Goal: Transaction & Acquisition: Download file/media

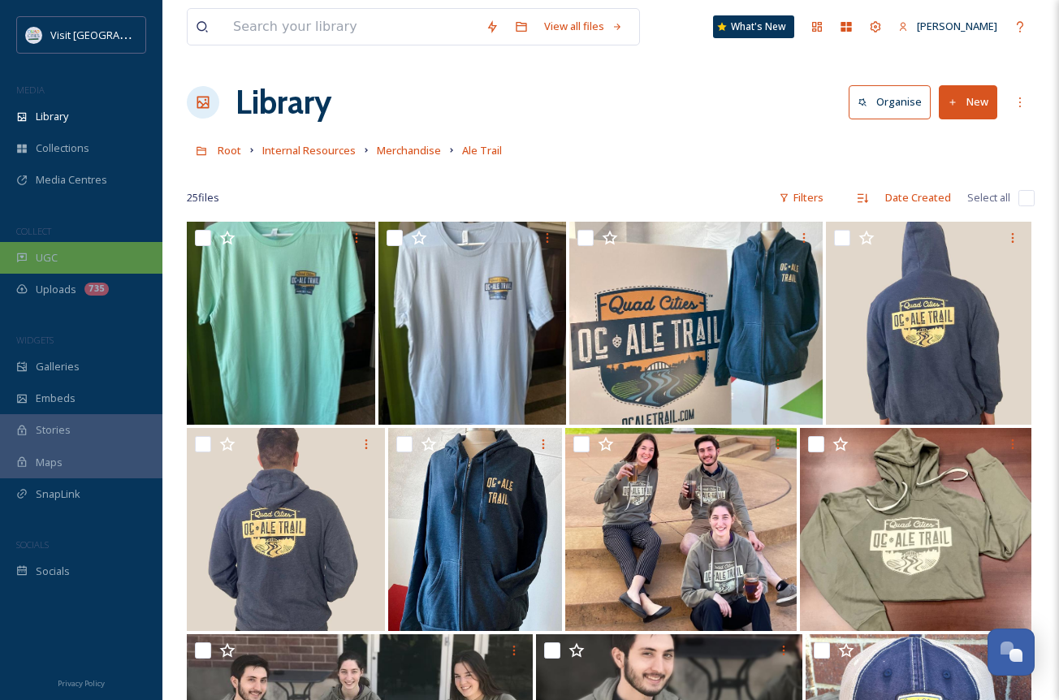
click at [67, 252] on div "UGC" at bounding box center [81, 258] width 162 height 32
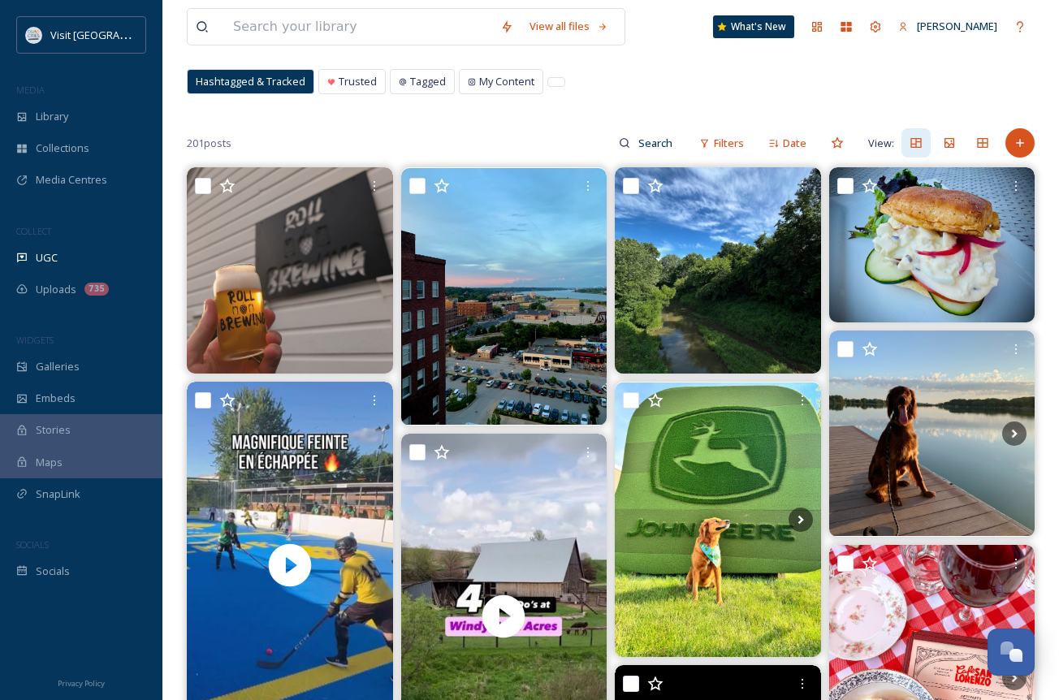
scroll to position [81, 0]
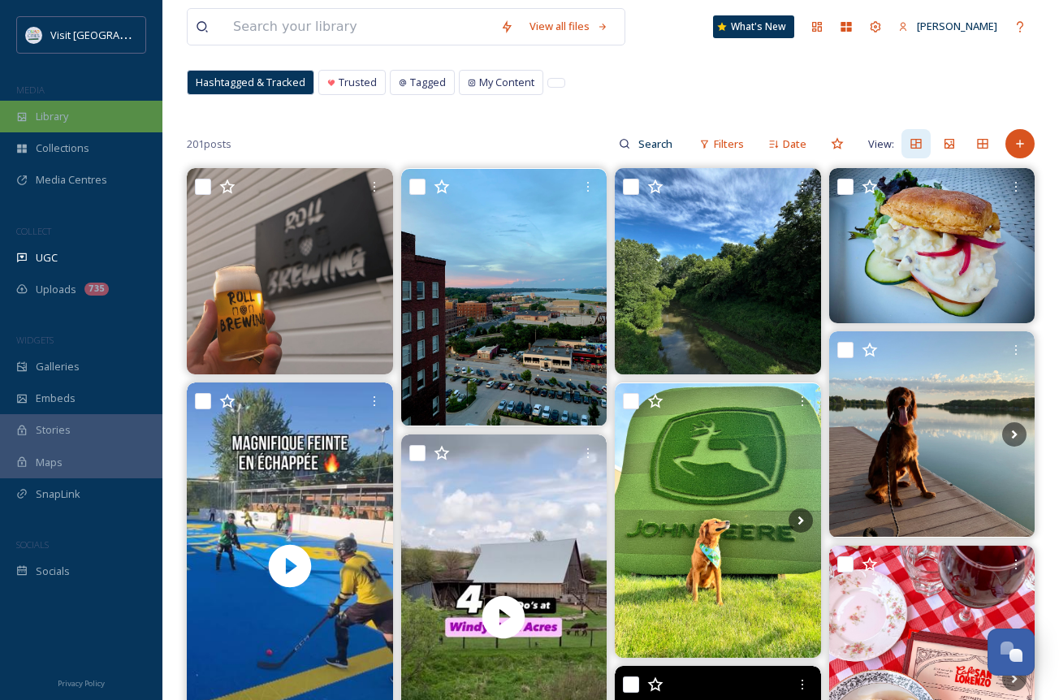
click at [65, 124] on span "Library" at bounding box center [52, 116] width 32 height 15
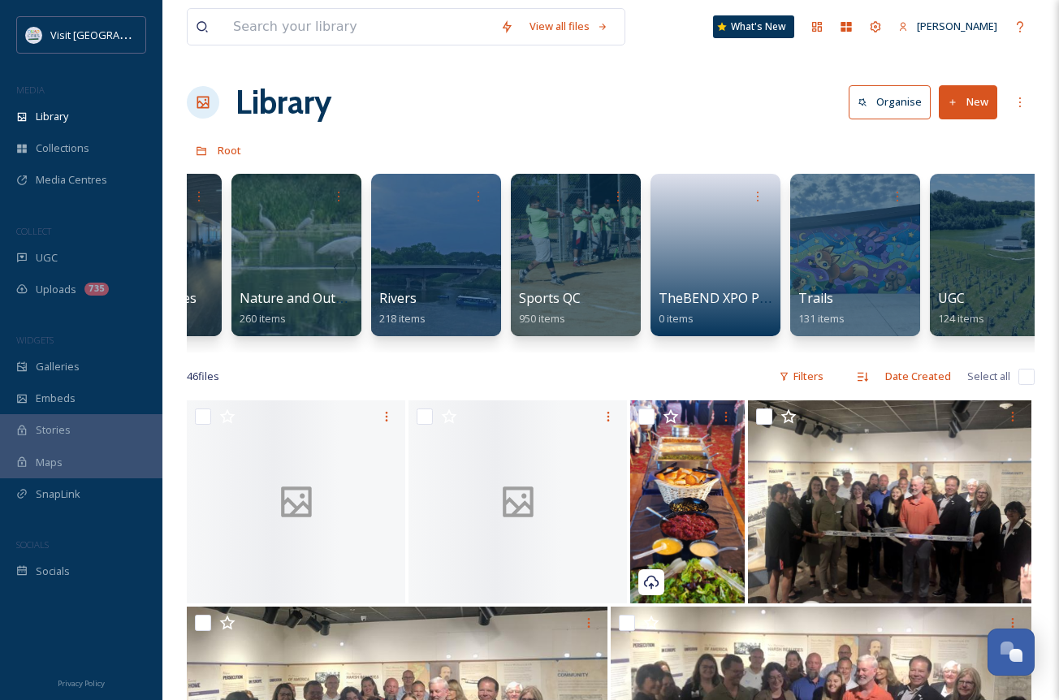
scroll to position [0, 1666]
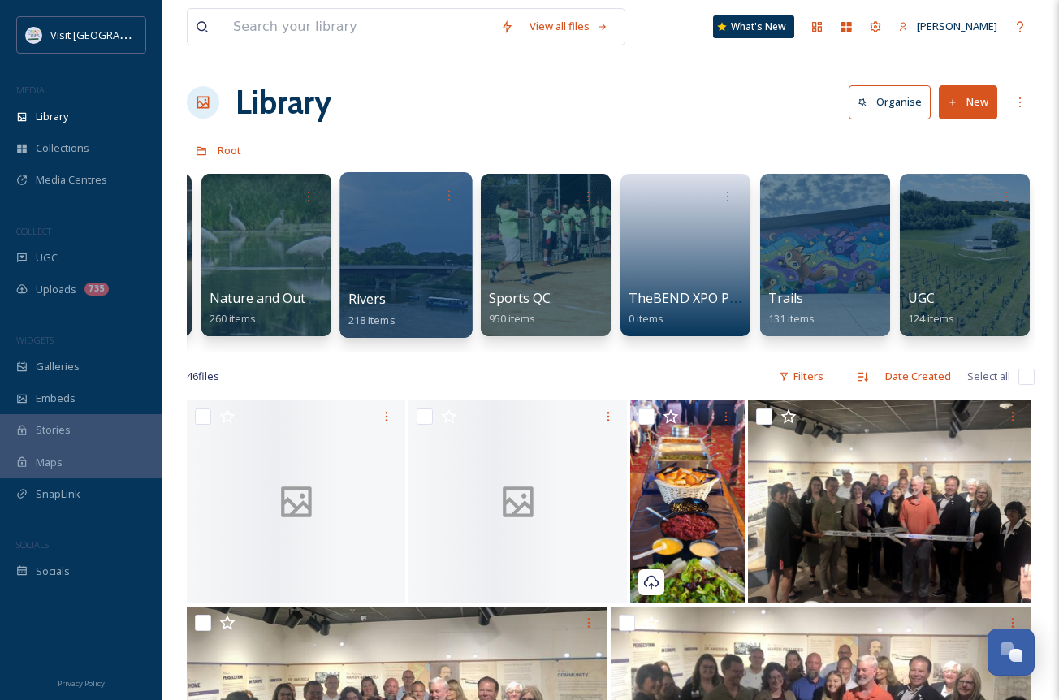
click at [421, 259] on div at bounding box center [405, 255] width 132 height 166
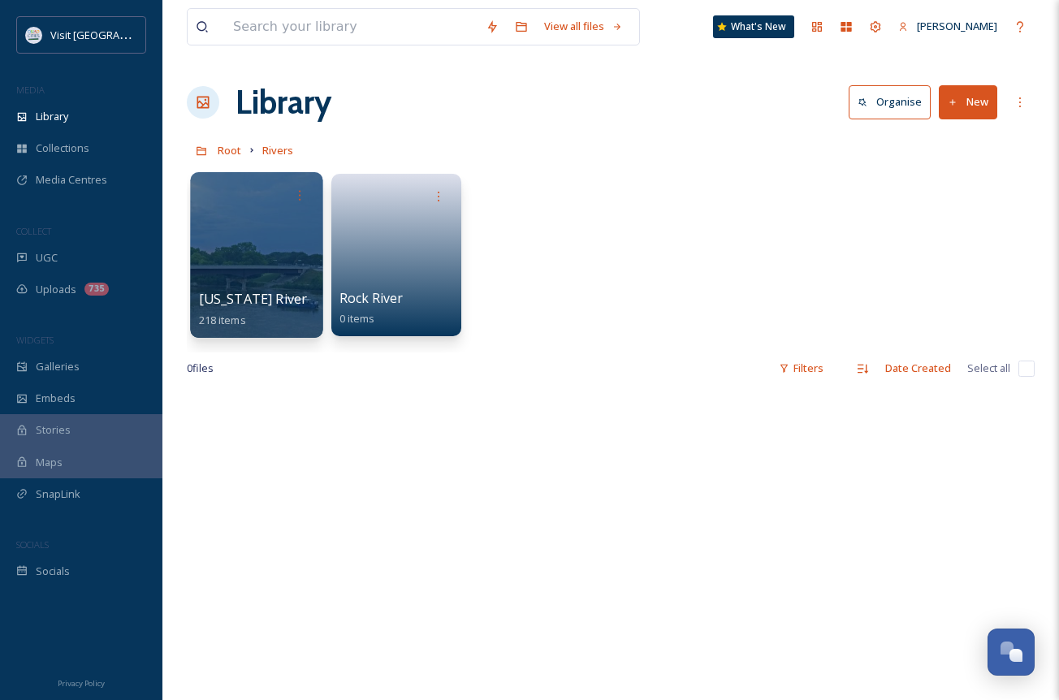
click at [237, 308] on div "[US_STATE] River 218 items" at bounding box center [257, 309] width 116 height 41
click at [292, 231] on div at bounding box center [256, 255] width 132 height 166
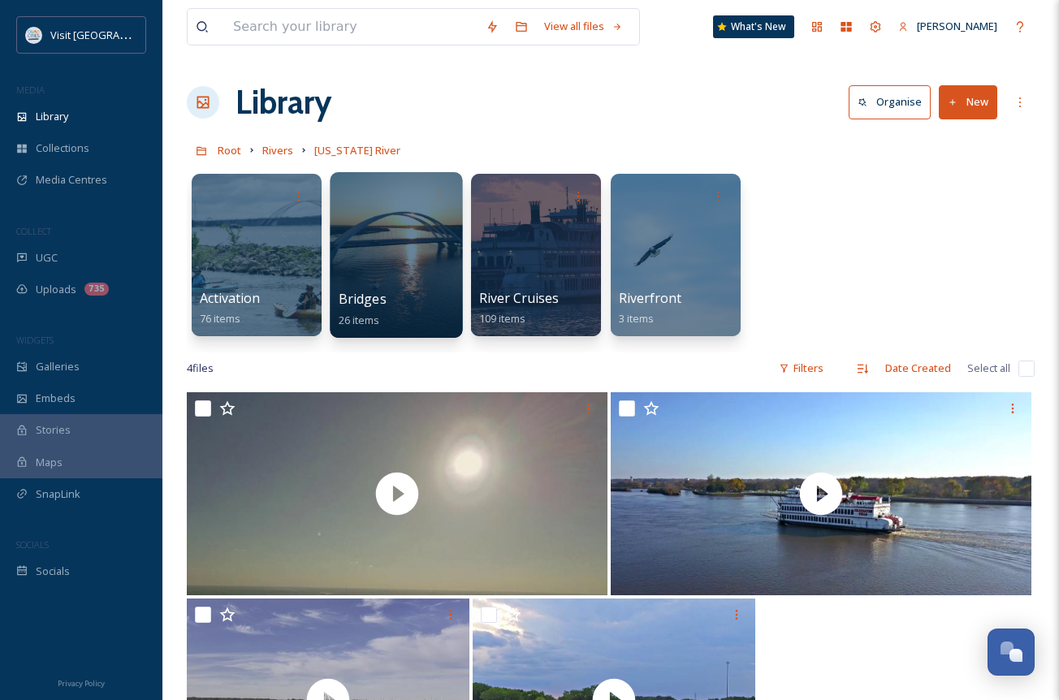
click at [377, 243] on div at bounding box center [396, 255] width 132 height 166
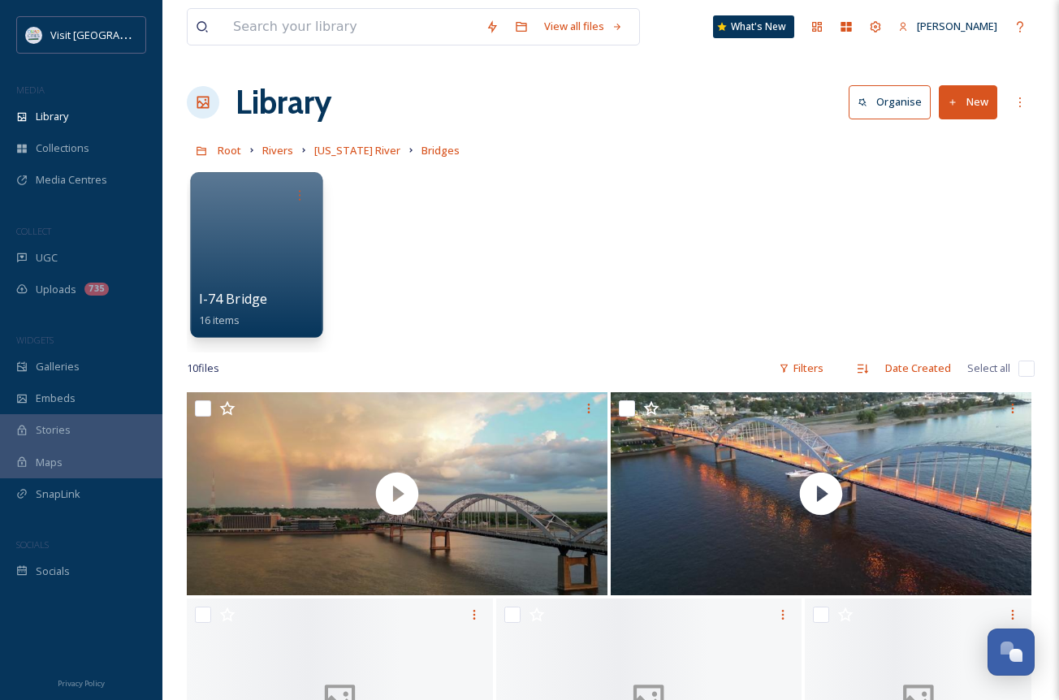
click at [222, 236] on div at bounding box center [256, 255] width 132 height 166
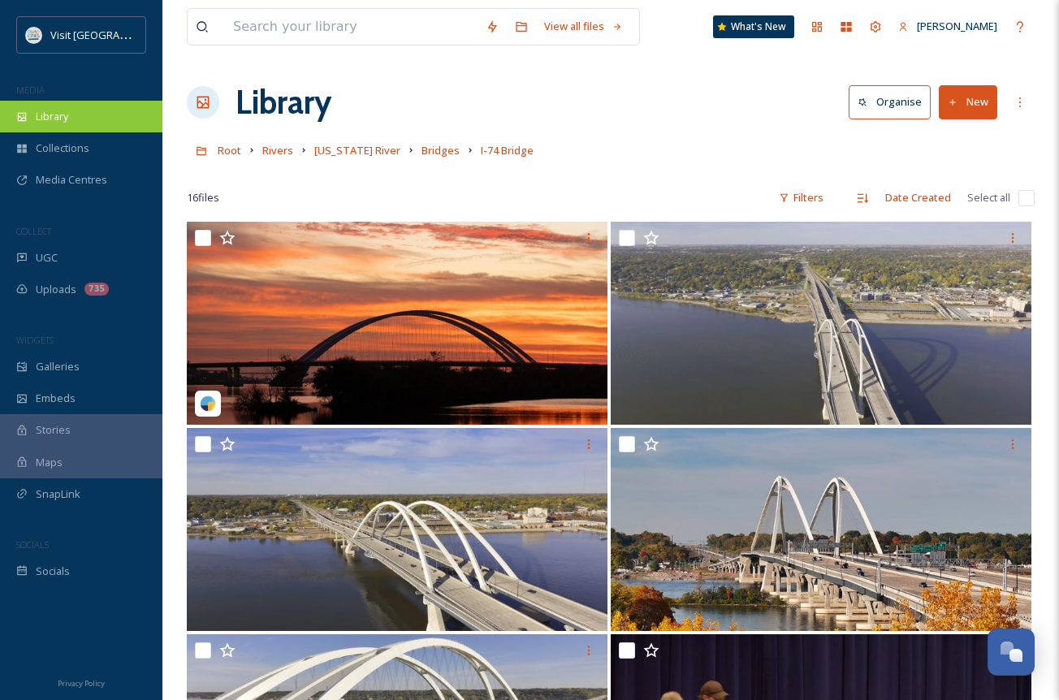
click at [87, 121] on div "Library" at bounding box center [81, 117] width 162 height 32
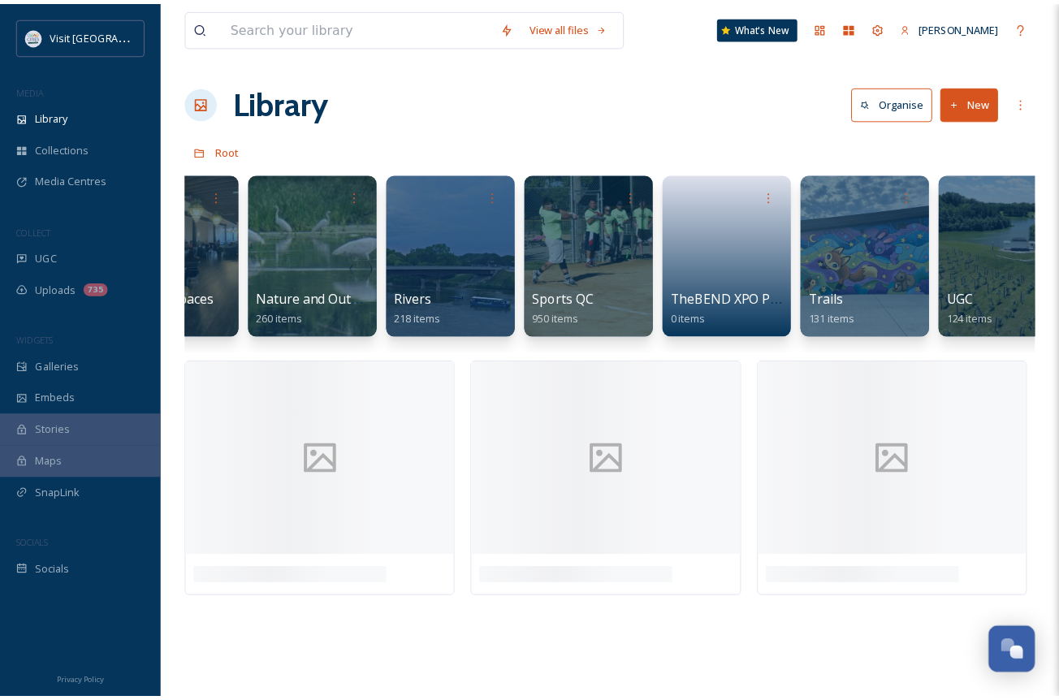
scroll to position [0, 1654]
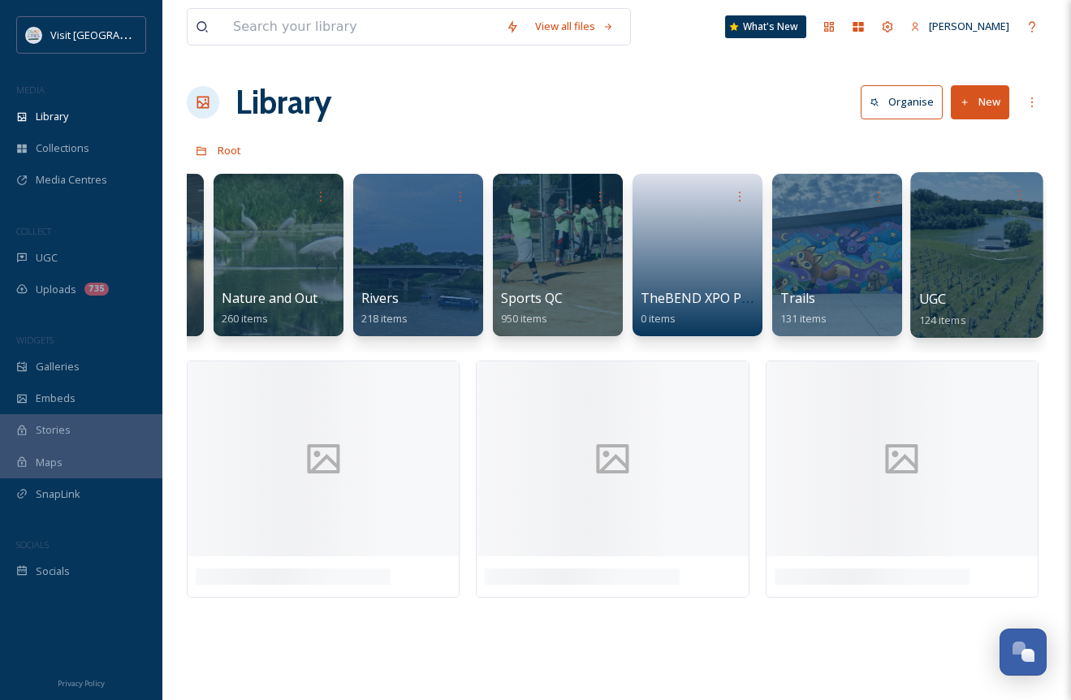
click at [976, 261] on div at bounding box center [976, 255] width 132 height 166
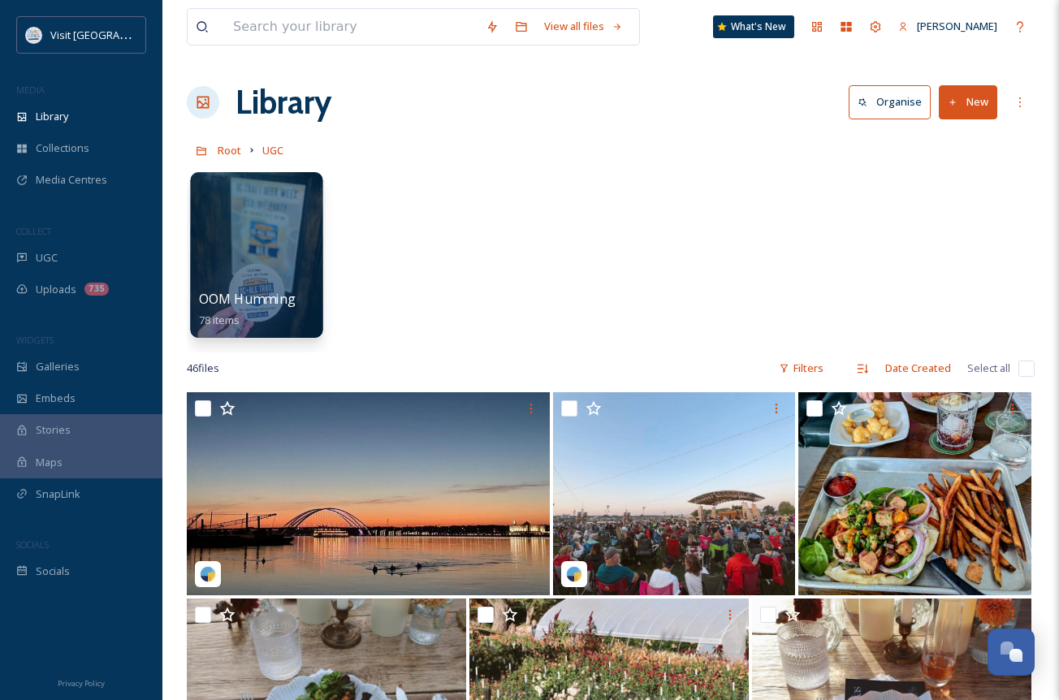
click at [276, 215] on div at bounding box center [256, 255] width 132 height 166
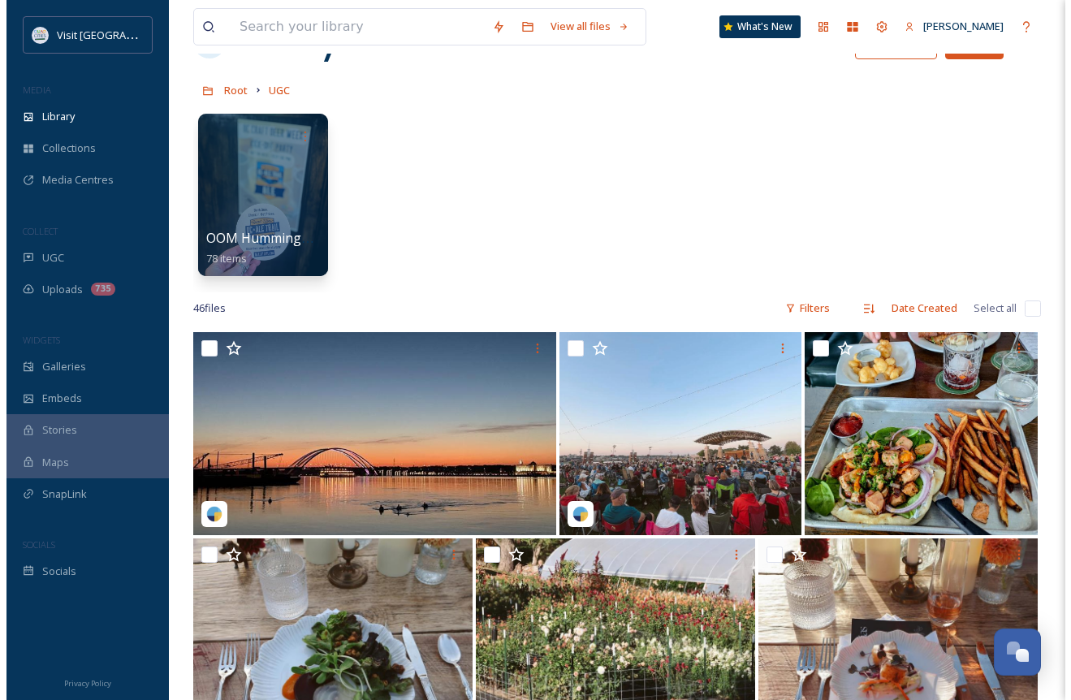
scroll to position [51, 0]
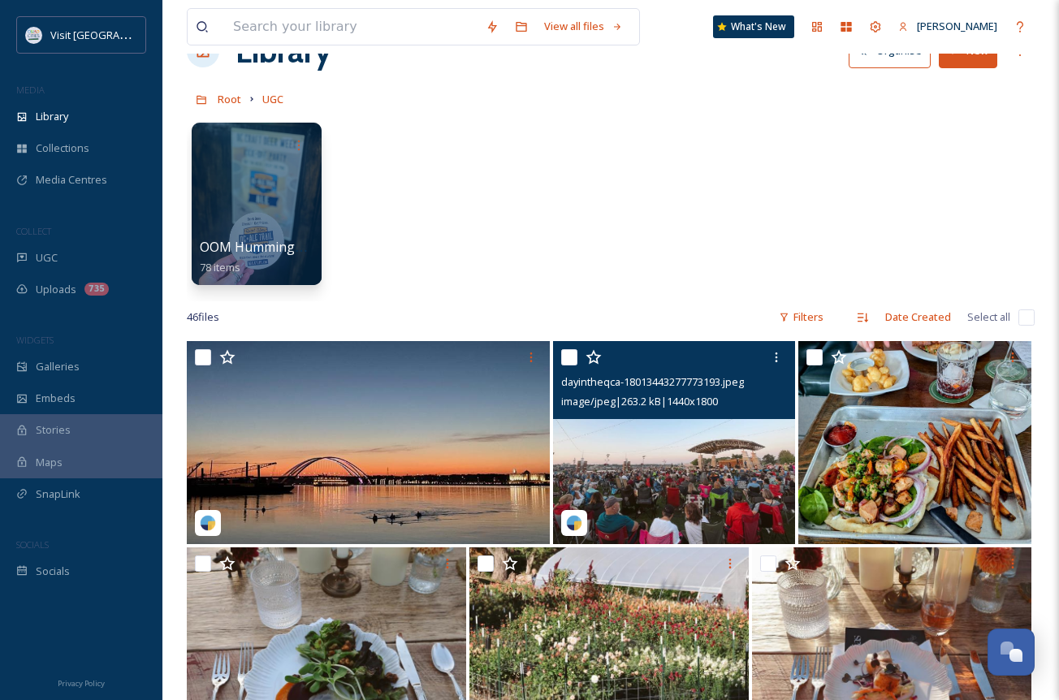
click at [594, 542] on img at bounding box center [674, 442] width 243 height 203
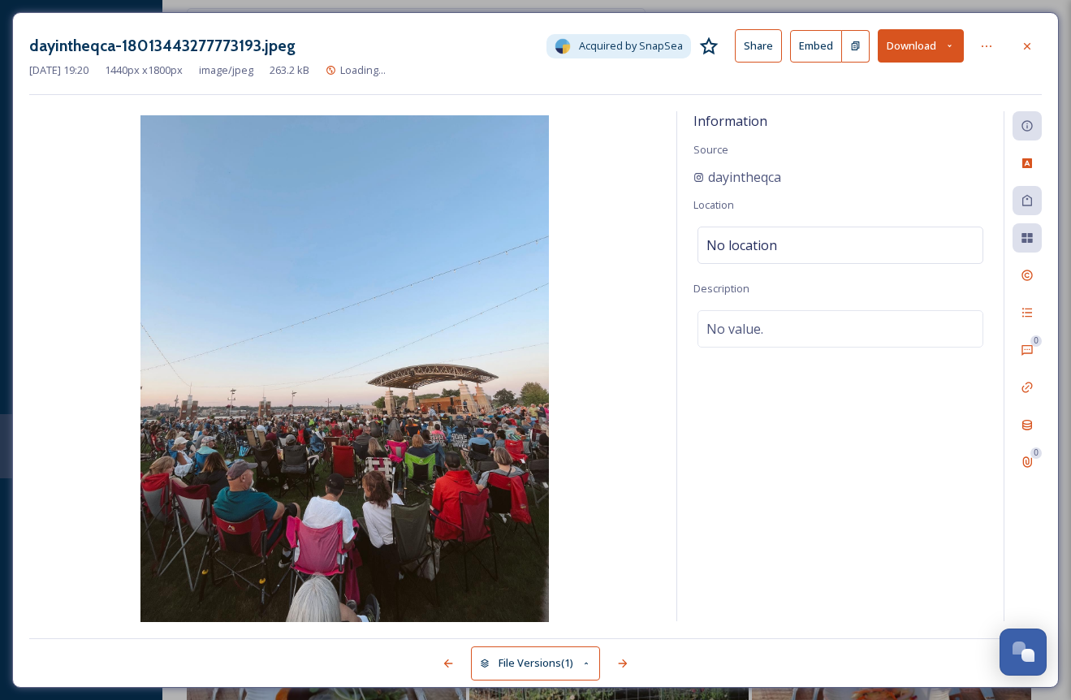
click at [922, 43] on button "Download" at bounding box center [921, 45] width 86 height 33
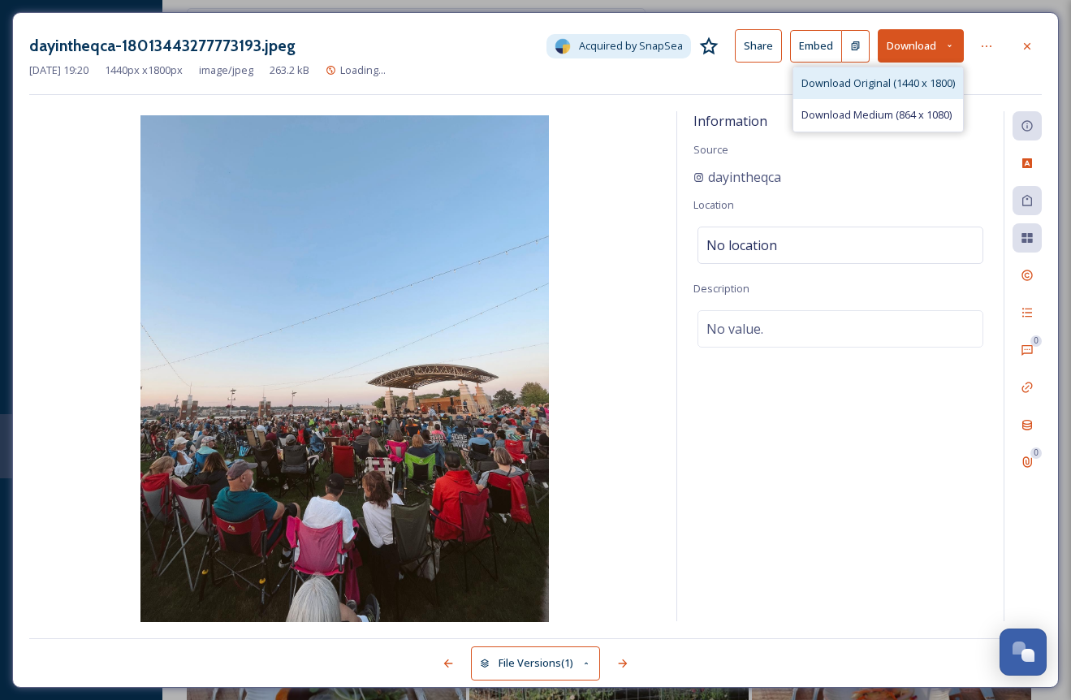
click at [860, 80] on span "Download Original (1440 x 1800)" at bounding box center [877, 83] width 153 height 15
